Goal: Share content: Share content

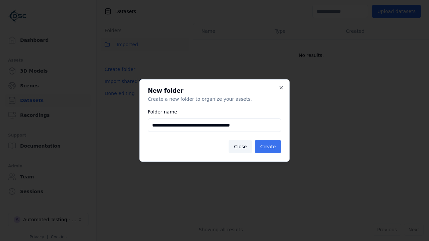
type input "**********"
click at [269, 147] on button "Create" at bounding box center [268, 146] width 26 height 13
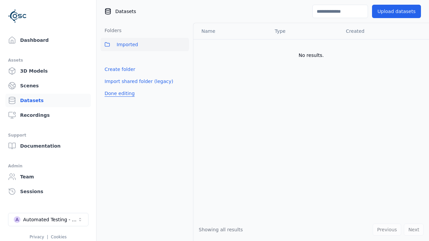
click at [118, 100] on button "Done editing" at bounding box center [120, 93] width 38 height 12
click at [112, 87] on button "Done editing" at bounding box center [120, 93] width 38 height 12
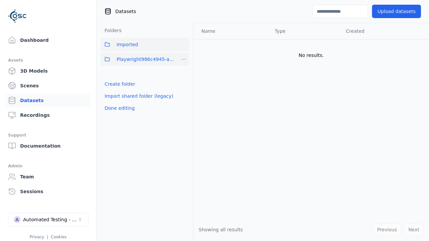
click at [184, 59] on html "Support Dashboard Assets 3D Models Scenes Datasets Recordings Support Documenta…" at bounding box center [214, 120] width 429 height 241
click at [183, 84] on div "Share" at bounding box center [185, 83] width 45 height 11
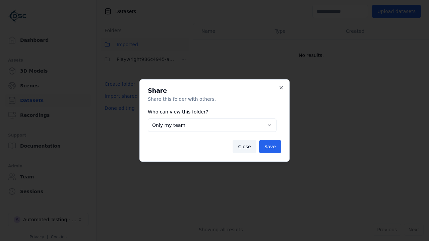
click at [212, 125] on button "Only my team" at bounding box center [212, 125] width 129 height 13
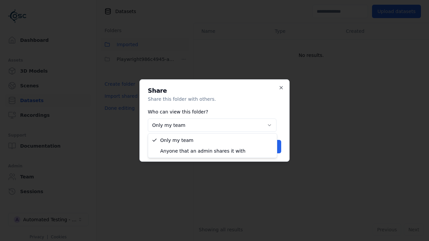
select select "****"
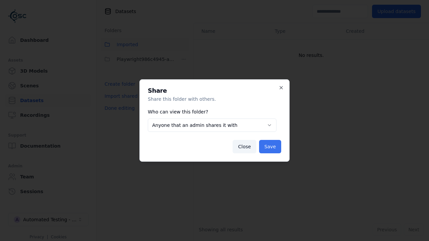
click at [271, 147] on button "Save" at bounding box center [270, 146] width 22 height 13
click at [118, 108] on button "Done editing" at bounding box center [120, 108] width 38 height 12
click at [48, 220] on div "Automated Testing - Playwright" at bounding box center [50, 219] width 54 height 7
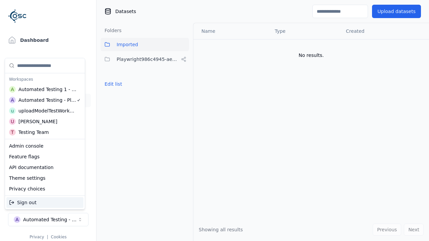
click at [44, 89] on div "Automated Testing 1 - Playwright" at bounding box center [47, 89] width 58 height 7
click at [214, 121] on html "Support Dashboard Assets 3D Models Scenes Datasets Recordings Support Documenta…" at bounding box center [214, 120] width 429 height 241
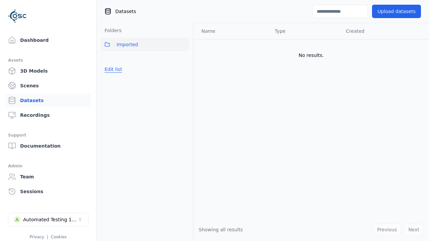
click at [112, 69] on button "Edit list" at bounding box center [113, 69] width 25 height 12
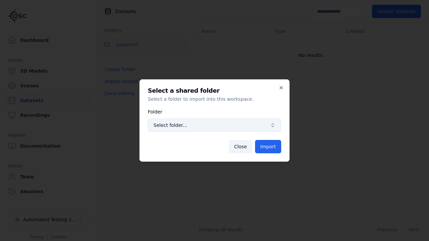
click at [214, 125] on span "Select folder..." at bounding box center [210, 125] width 114 height 7
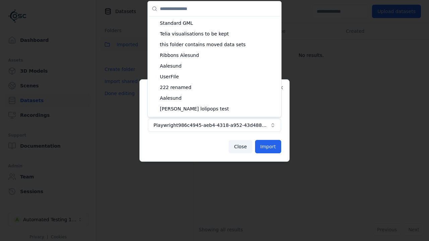
scroll to position [1468, 0]
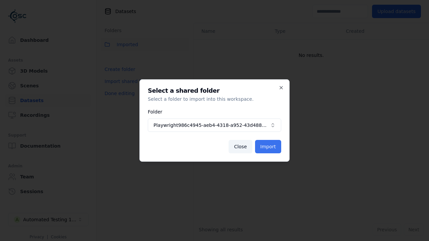
click at [268, 147] on button "Import" at bounding box center [268, 146] width 26 height 13
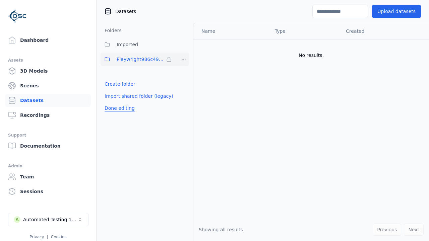
click at [118, 108] on button "Done editing" at bounding box center [120, 108] width 38 height 12
click at [112, 102] on button "Done editing" at bounding box center [120, 108] width 38 height 12
click at [184, 59] on html "Support Dashboard Assets 3D Models Scenes Datasets Recordings Support Documenta…" at bounding box center [214, 120] width 429 height 241
click at [214, 121] on html "Support Dashboard Assets 3D Models Scenes Datasets Recordings Support Documenta…" at bounding box center [214, 120] width 429 height 241
click at [118, 108] on button "Done editing" at bounding box center [120, 108] width 38 height 12
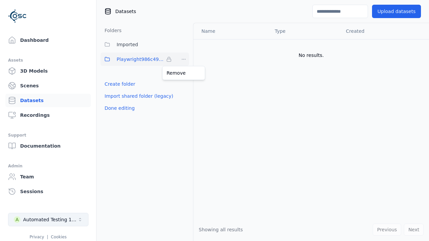
click at [48, 220] on div "Automated Testing 1 - Playwright" at bounding box center [50, 219] width 54 height 7
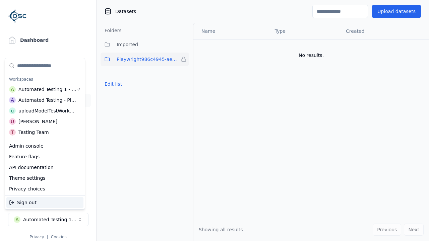
click at [44, 100] on div "Automated Testing - Playwright" at bounding box center [47, 100] width 58 height 7
click at [214, 121] on html "Support Dashboard Assets 3D Models Scenes Datasets Recordings Support Documenta…" at bounding box center [214, 120] width 429 height 241
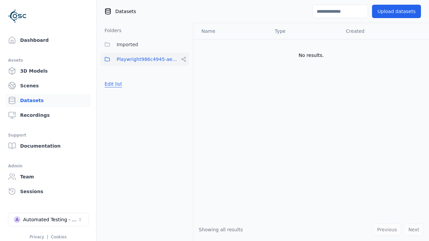
click at [112, 84] on button "Edit list" at bounding box center [113, 84] width 25 height 12
click at [184, 59] on html "Support Dashboard Assets 3D Models Scenes Datasets Recordings Support Documenta…" at bounding box center [214, 120] width 429 height 241
click at [183, 94] on div "Rename" at bounding box center [185, 94] width 45 height 11
